Goal: Information Seeking & Learning: Learn about a topic

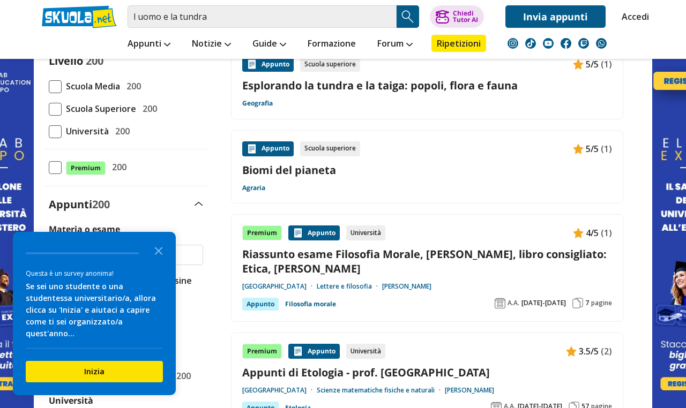
scroll to position [150, 0]
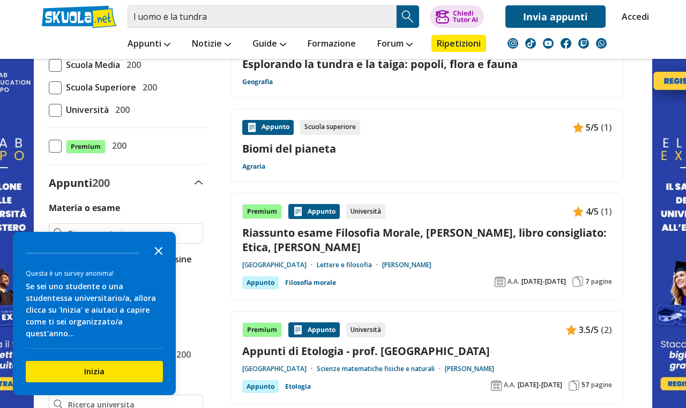
click at [159, 248] on icon "Close the survey" at bounding box center [158, 250] width 21 height 21
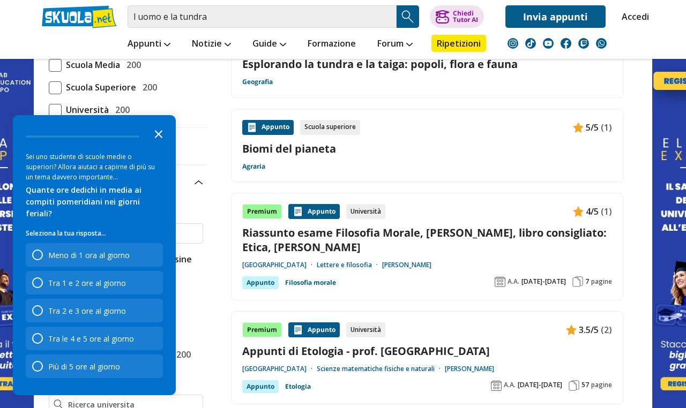
click at [161, 144] on icon "Close the survey" at bounding box center [158, 133] width 21 height 21
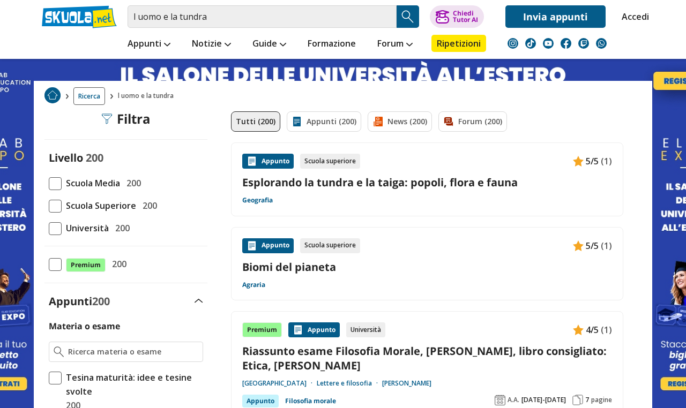
scroll to position [21, 0]
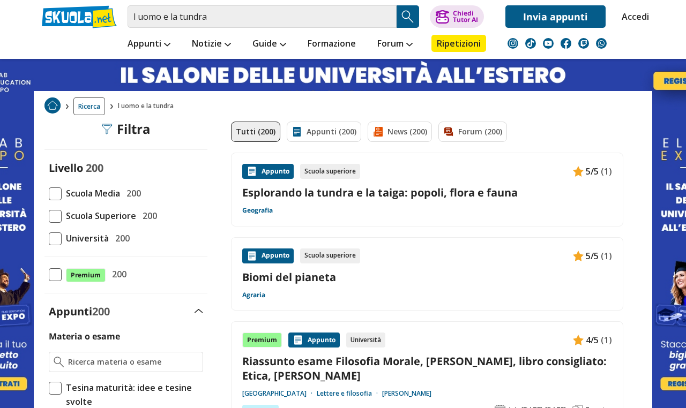
click at [386, 183] on div "Appunto Scuola superiore 5/5 (1) Esplorando la tundra e la taiga: popoli, flora…" at bounding box center [427, 189] width 370 height 51
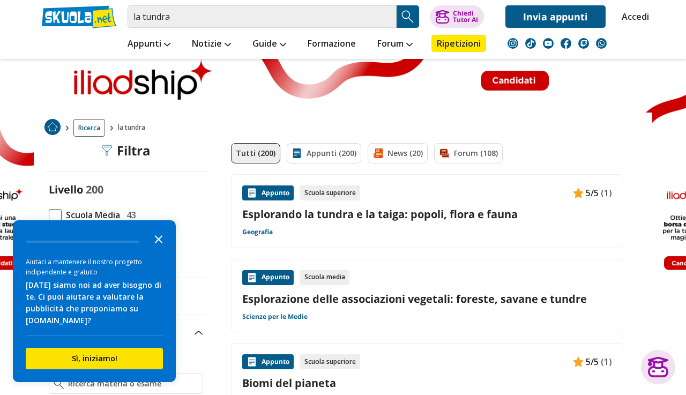
click at [157, 234] on icon "Close the survey" at bounding box center [158, 238] width 21 height 21
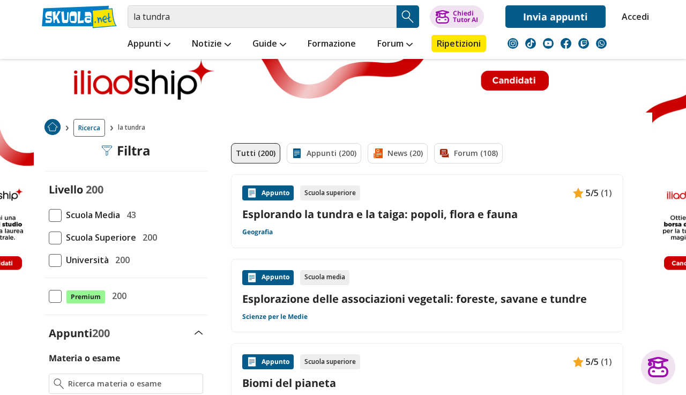
click at [104, 213] on span "Scuola Media" at bounding box center [91, 215] width 58 height 14
click at [49, 215] on input "Scuola Media 43" at bounding box center [49, 215] width 0 height 0
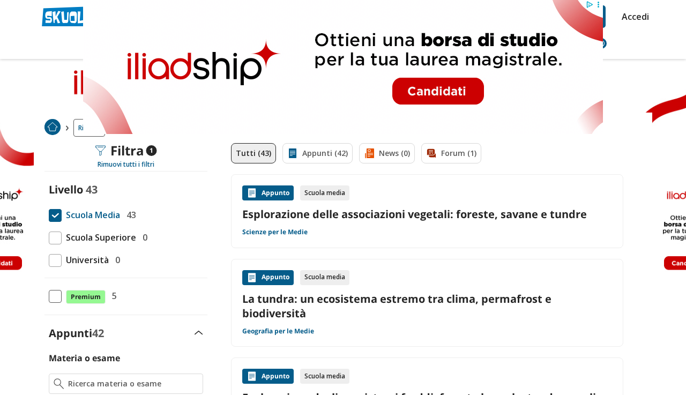
click at [288, 306] on link "La tundra: un ecosistema estremo tra clima, permafrost e biodiversità" at bounding box center [427, 306] width 370 height 29
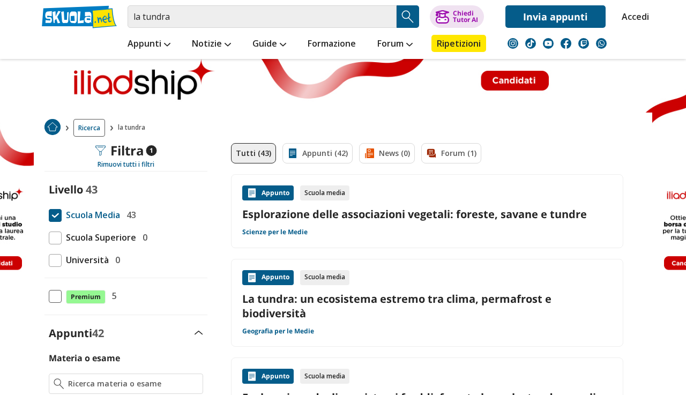
click at [57, 207] on div "Livello 43 Scuola Media 43 Scuola Superiore 0 Università 0" at bounding box center [125, 224] width 163 height 84
click at [55, 212] on span at bounding box center [55, 215] width 13 height 13
click at [49, 215] on input "Scuola Media 43" at bounding box center [49, 215] width 0 height 0
click at [56, 213] on span at bounding box center [55, 215] width 13 height 13
click at [49, 215] on input "Scuola Media 43" at bounding box center [49, 215] width 0 height 0
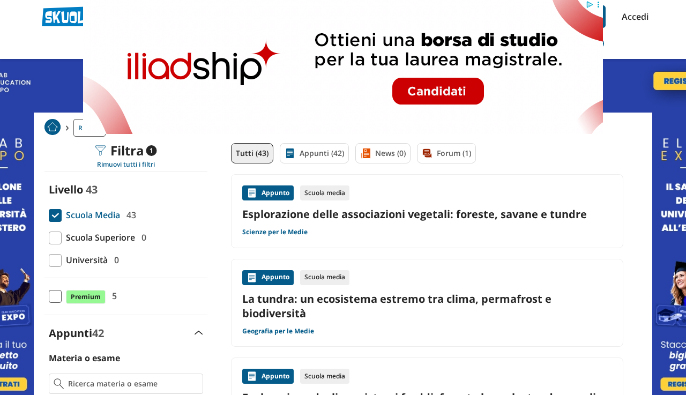
click at [58, 212] on span at bounding box center [55, 215] width 13 height 13
click at [49, 215] on input "Scuola Media 43" at bounding box center [49, 215] width 0 height 0
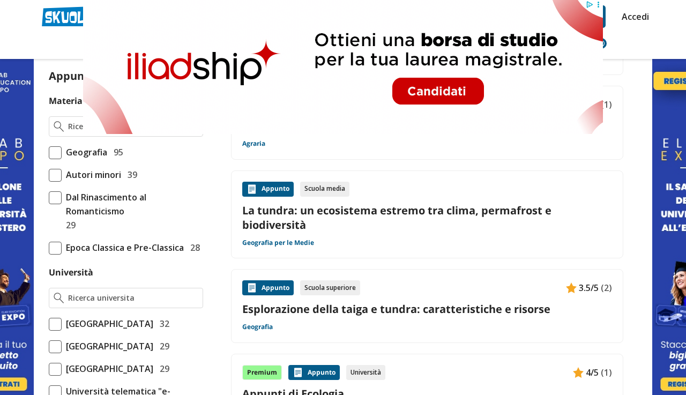
scroll to position [279, 0]
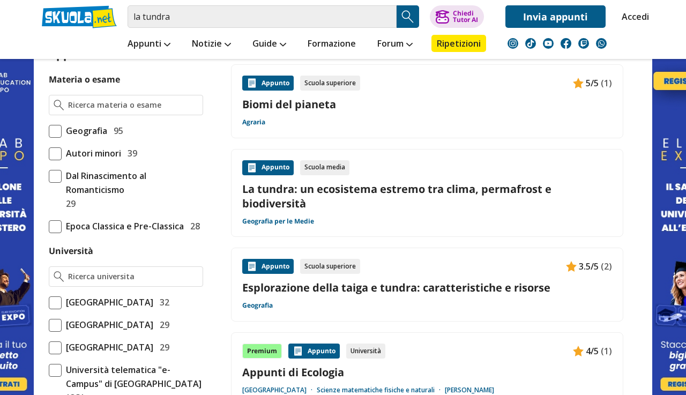
click at [420, 289] on link "Esplorazione della taiga e tundra: caratteristiche e risorse" at bounding box center [427, 287] width 370 height 14
